Goal: Transaction & Acquisition: Download file/media

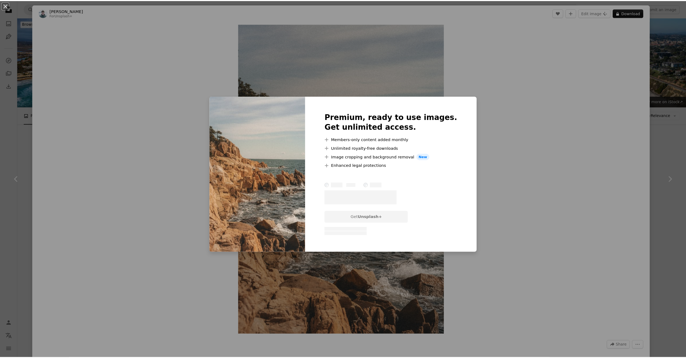
scroll to position [1430, 0]
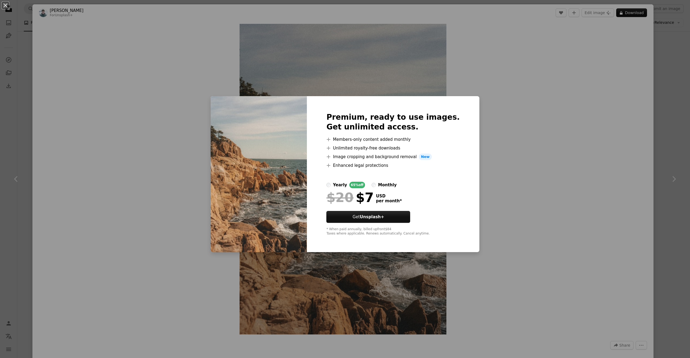
click at [523, 175] on div "An X shape Premium, ready to use images. Get unlimited access. A plus sign Memb…" at bounding box center [345, 179] width 690 height 358
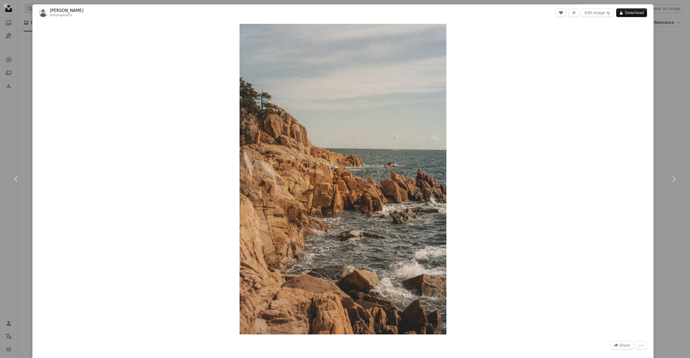
click at [25, 58] on div "An X shape Chevron left Chevron right [PERSON_NAME] For Unsplash+ A heart A plu…" at bounding box center [345, 179] width 690 height 358
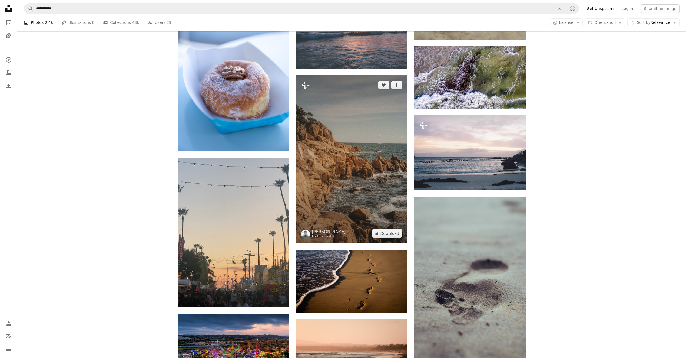
click at [352, 194] on img at bounding box center [352, 159] width 112 height 168
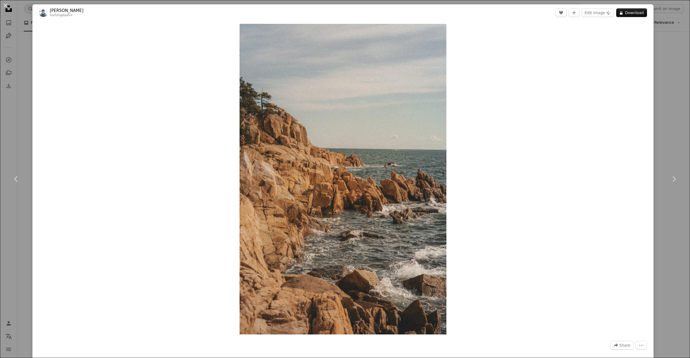
click at [22, 52] on div "An X shape Chevron left Chevron right [PERSON_NAME] For Unsplash+ A heart A plu…" at bounding box center [345, 179] width 690 height 358
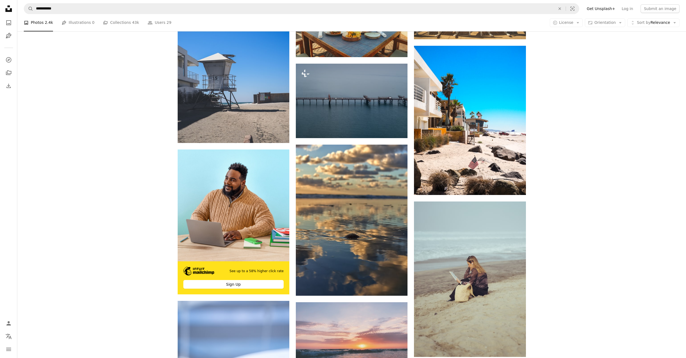
scroll to position [1105, 0]
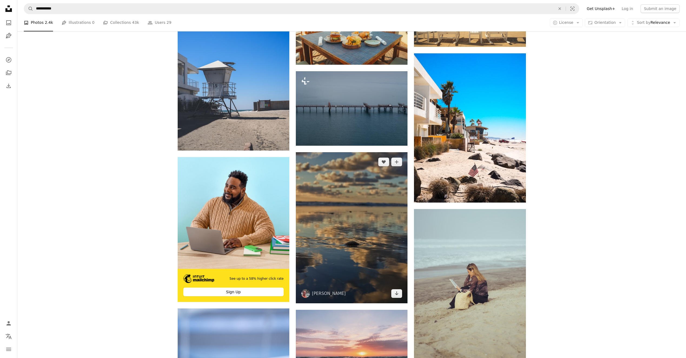
click at [329, 222] on img at bounding box center [352, 227] width 112 height 151
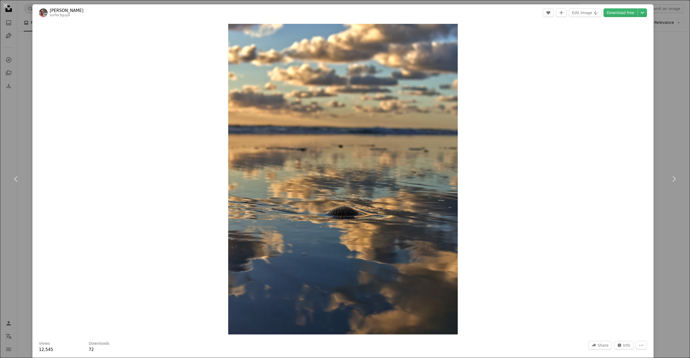
click at [28, 53] on div "An X shape Chevron left Chevron right [PERSON_NAME] surfer3guy0 A heart A plus …" at bounding box center [345, 179] width 690 height 358
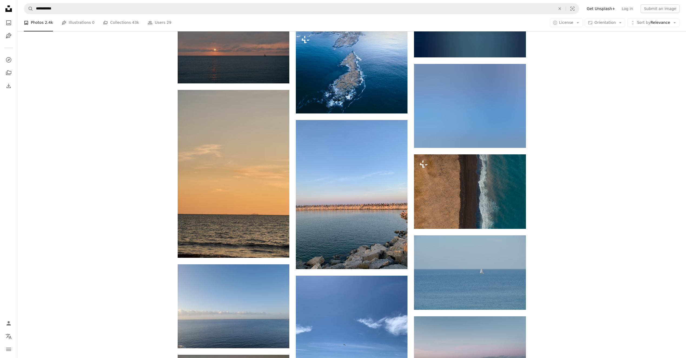
scroll to position [9814, 0]
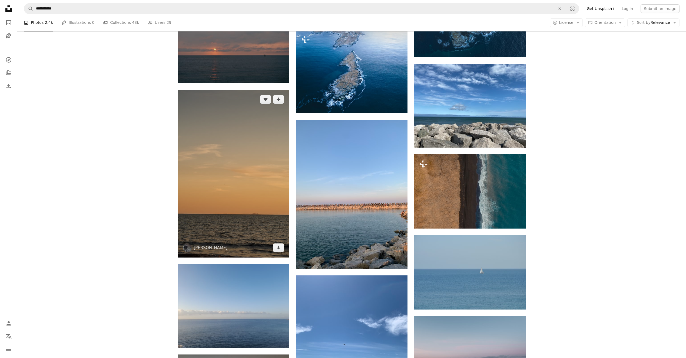
click at [261, 210] on img at bounding box center [234, 174] width 112 height 168
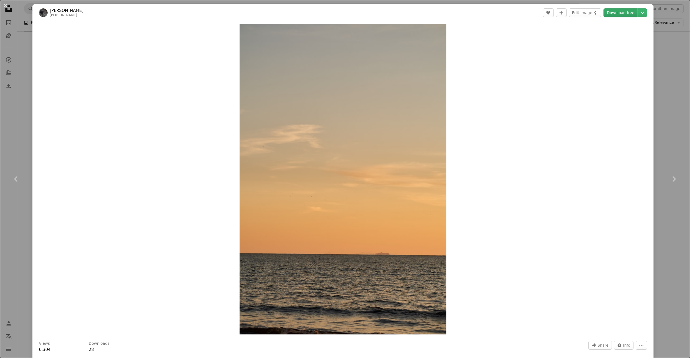
click at [616, 13] on link "Download free" at bounding box center [621, 12] width 34 height 9
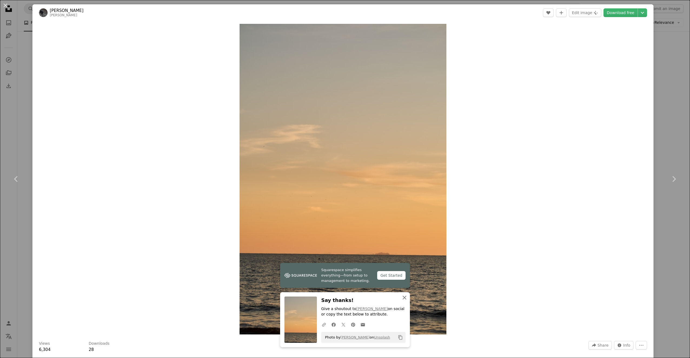
click at [403, 297] on icon "button" at bounding box center [405, 297] width 4 height 4
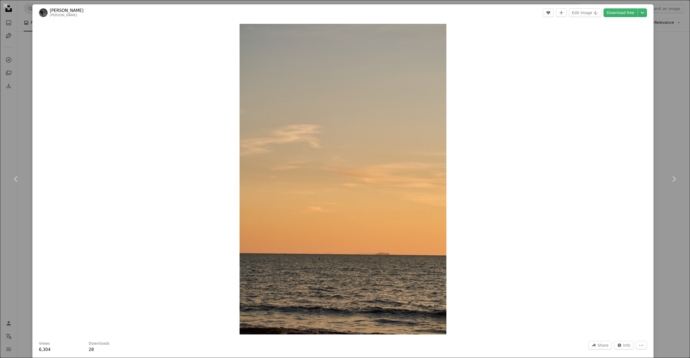
click at [26, 58] on div "An X shape Chevron left Chevron right [PERSON_NAME] wolfgang_hasselmann A heart…" at bounding box center [345, 179] width 690 height 358
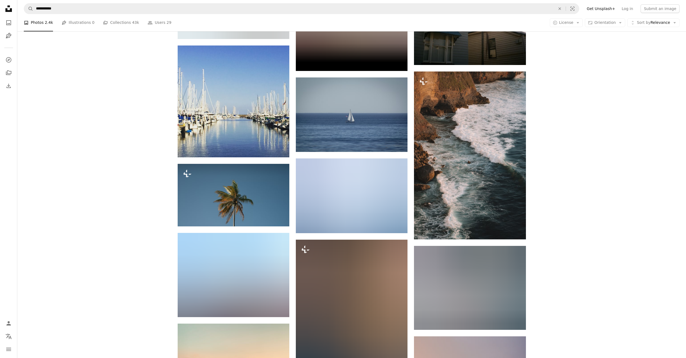
scroll to position [20389, 0]
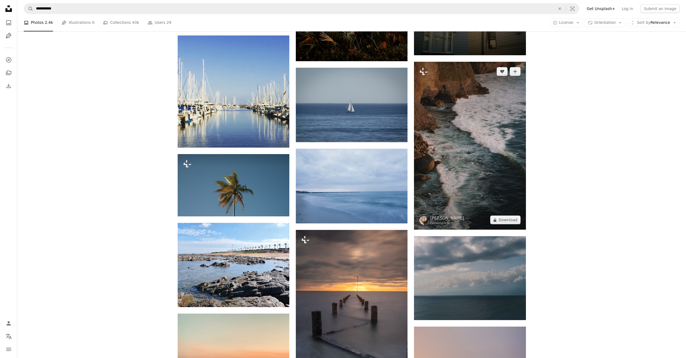
click at [494, 154] on img at bounding box center [470, 146] width 112 height 168
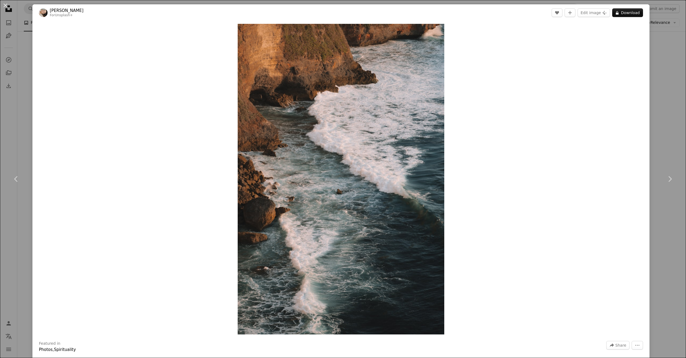
click at [480, 158] on div "Zoom in" at bounding box center [340, 179] width 617 height 316
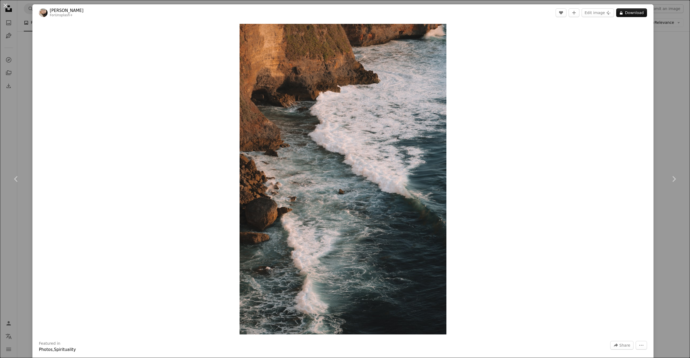
click at [91, 72] on div "Zoom in" at bounding box center [342, 179] width 621 height 316
click at [26, 57] on div "An X shape Chevron left Chevron right [PERSON_NAME] For Unsplash+ A heart A plu…" at bounding box center [345, 179] width 690 height 358
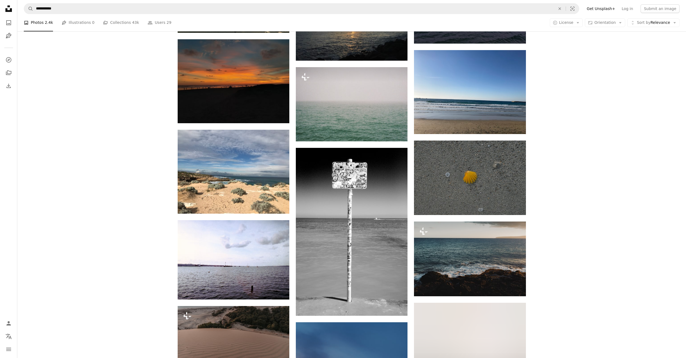
scroll to position [21498, 0]
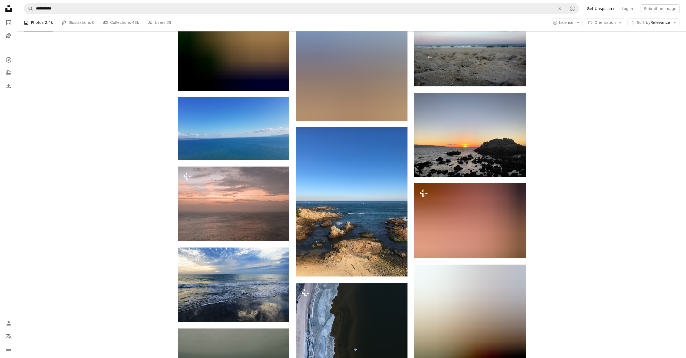
scroll to position [22715, 0]
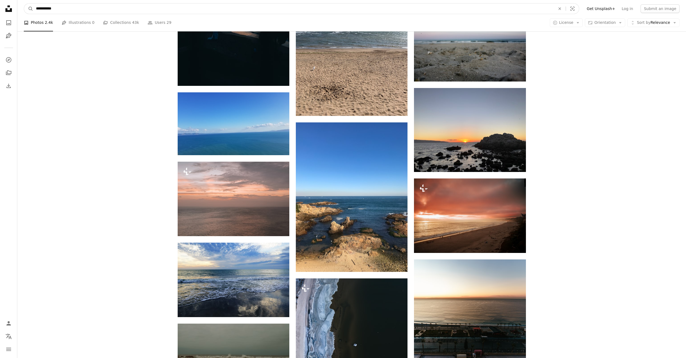
drag, startPoint x: 61, startPoint y: 9, endPoint x: 18, endPoint y: 9, distance: 43.8
click at [18, 9] on nav "**********" at bounding box center [351, 8] width 669 height 17
type input "*****"
click at [24, 4] on button "A magnifying glass" at bounding box center [28, 9] width 9 height 10
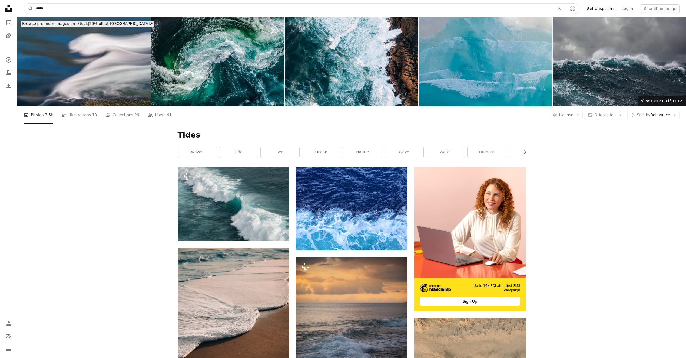
click at [53, 6] on input "*****" at bounding box center [293, 9] width 521 height 10
type input "**********"
click button "A magnifying glass" at bounding box center [28, 9] width 9 height 10
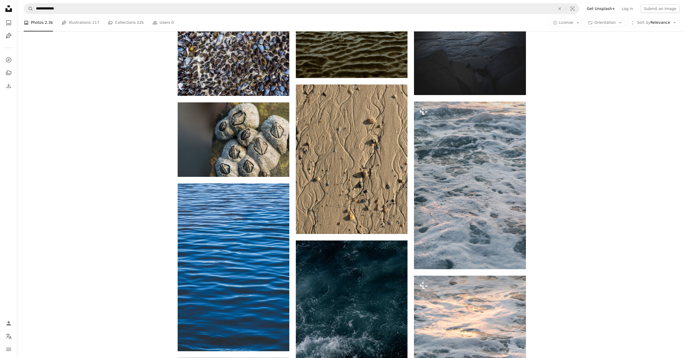
scroll to position [406, 0]
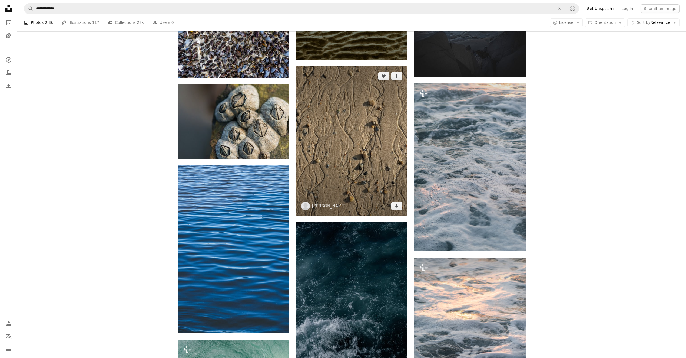
click at [348, 160] on img at bounding box center [352, 140] width 112 height 149
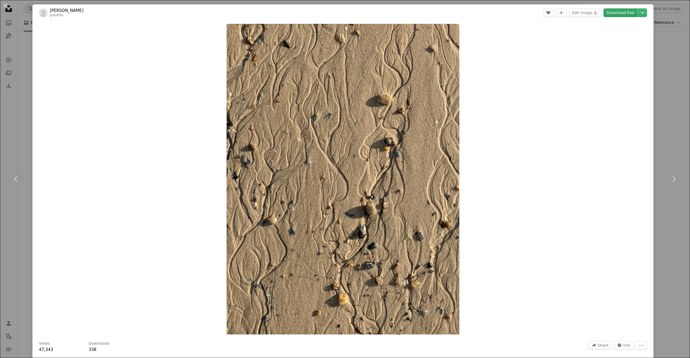
click at [623, 11] on link "Download free" at bounding box center [621, 12] width 34 height 9
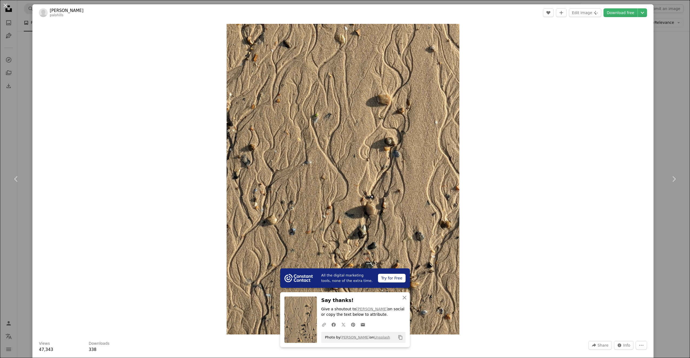
click at [22, 51] on div "An X shape Chevron left Chevron right All the digital marketing tools, none of …" at bounding box center [345, 179] width 690 height 358
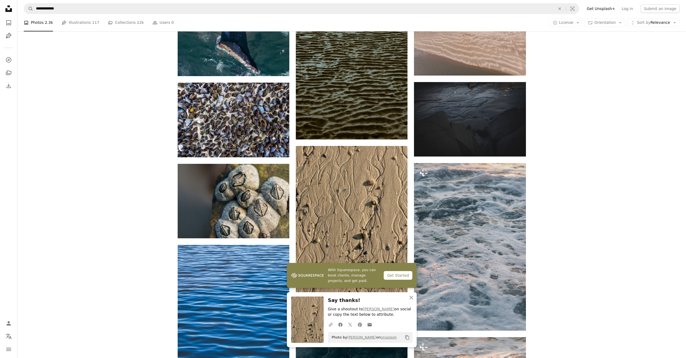
scroll to position [433, 0]
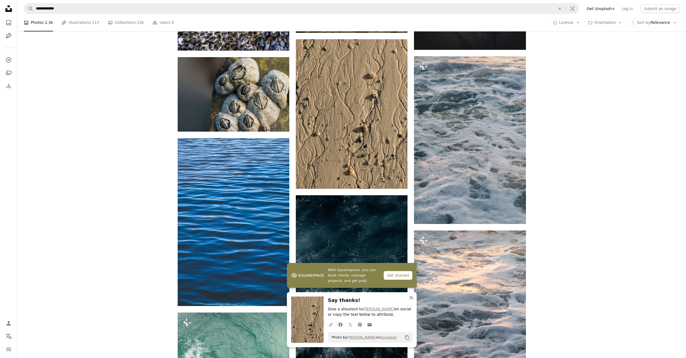
click at [411, 299] on icon "An X shape" at bounding box center [411, 297] width 6 height 6
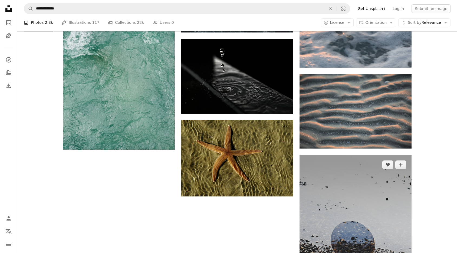
scroll to position [710, 0]
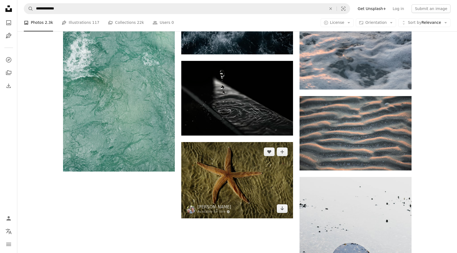
click at [264, 194] on img at bounding box center [237, 180] width 112 height 76
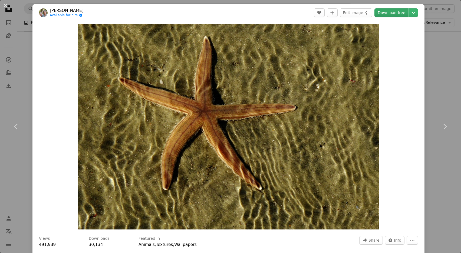
click at [385, 13] on link "Download free" at bounding box center [391, 12] width 34 height 9
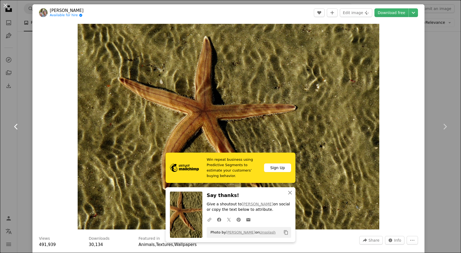
click at [26, 145] on link "Chevron left" at bounding box center [16, 127] width 32 height 52
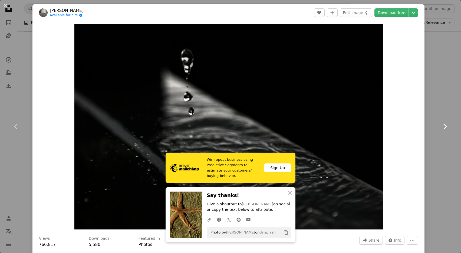
click at [437, 106] on link "Chevron right" at bounding box center [444, 127] width 32 height 52
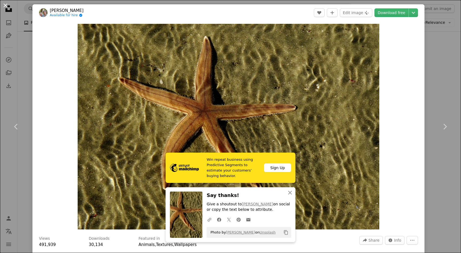
click at [5, 4] on button "An X shape" at bounding box center [5, 5] width 6 height 6
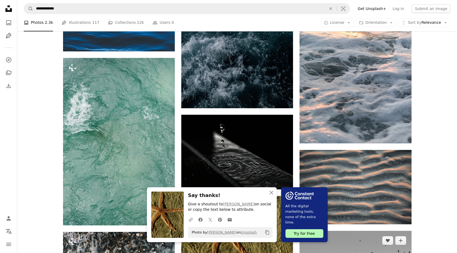
scroll to position [656, 0]
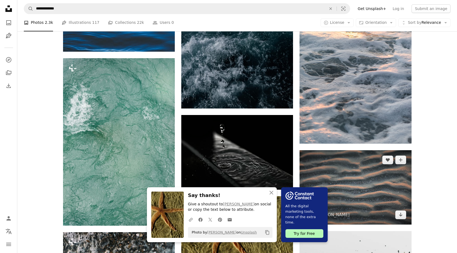
click at [383, 194] on img at bounding box center [355, 187] width 112 height 74
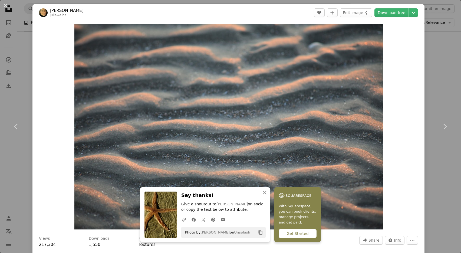
click at [22, 88] on div "An X shape Chevron left Chevron right An X shape Close Say thanks! Give a shout…" at bounding box center [230, 126] width 461 height 253
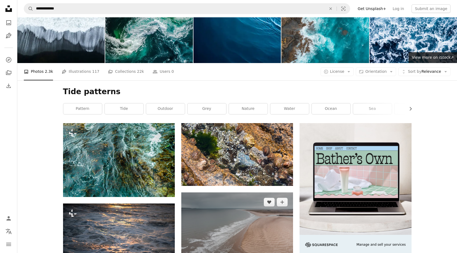
scroll to position [7, 0]
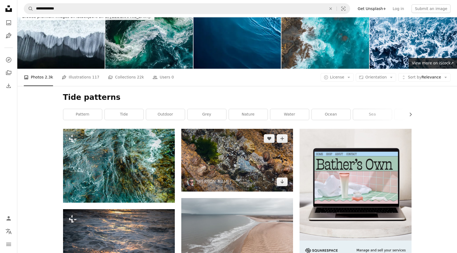
click at [227, 169] on img at bounding box center [237, 160] width 112 height 63
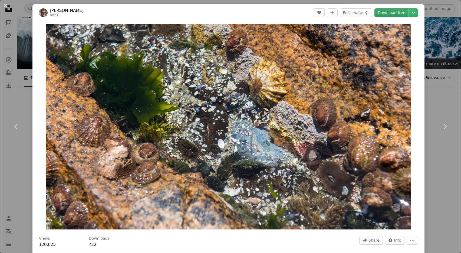
click at [388, 13] on link "Download free" at bounding box center [391, 12] width 34 height 9
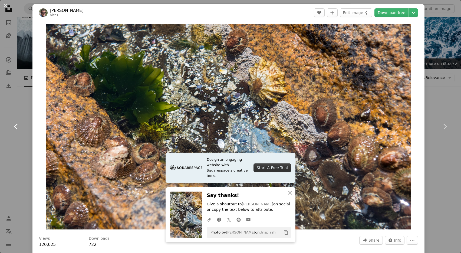
click at [22, 102] on link "Chevron left" at bounding box center [16, 127] width 32 height 52
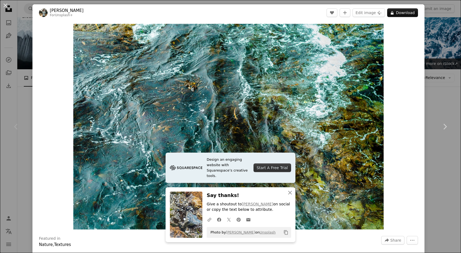
click at [7, 111] on div "Chevron left" at bounding box center [16, 127] width 32 height 52
click at [5, 6] on button "An X shape" at bounding box center [5, 5] width 6 height 6
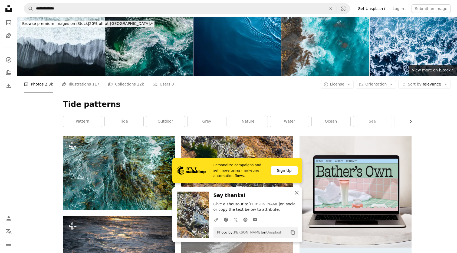
click at [298, 191] on icon "button" at bounding box center [297, 193] width 4 height 4
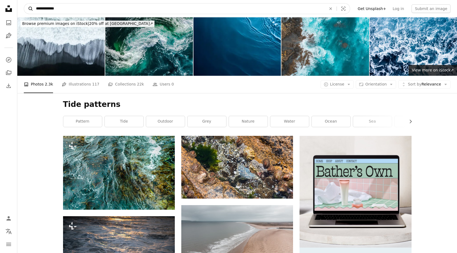
drag, startPoint x: 58, startPoint y: 6, endPoint x: 26, endPoint y: 6, distance: 31.9
click at [26, 6] on form "**********" at bounding box center [187, 8] width 326 height 11
type input "**********"
click button "A magnifying glass" at bounding box center [28, 9] width 9 height 10
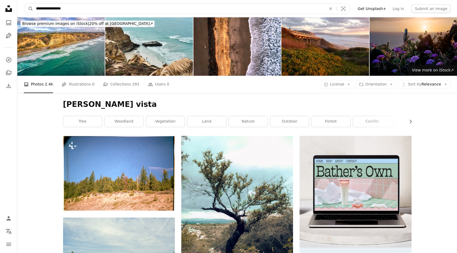
click at [87, 9] on input "**********" at bounding box center [178, 9] width 291 height 10
